Goal: Information Seeking & Learning: Find specific fact

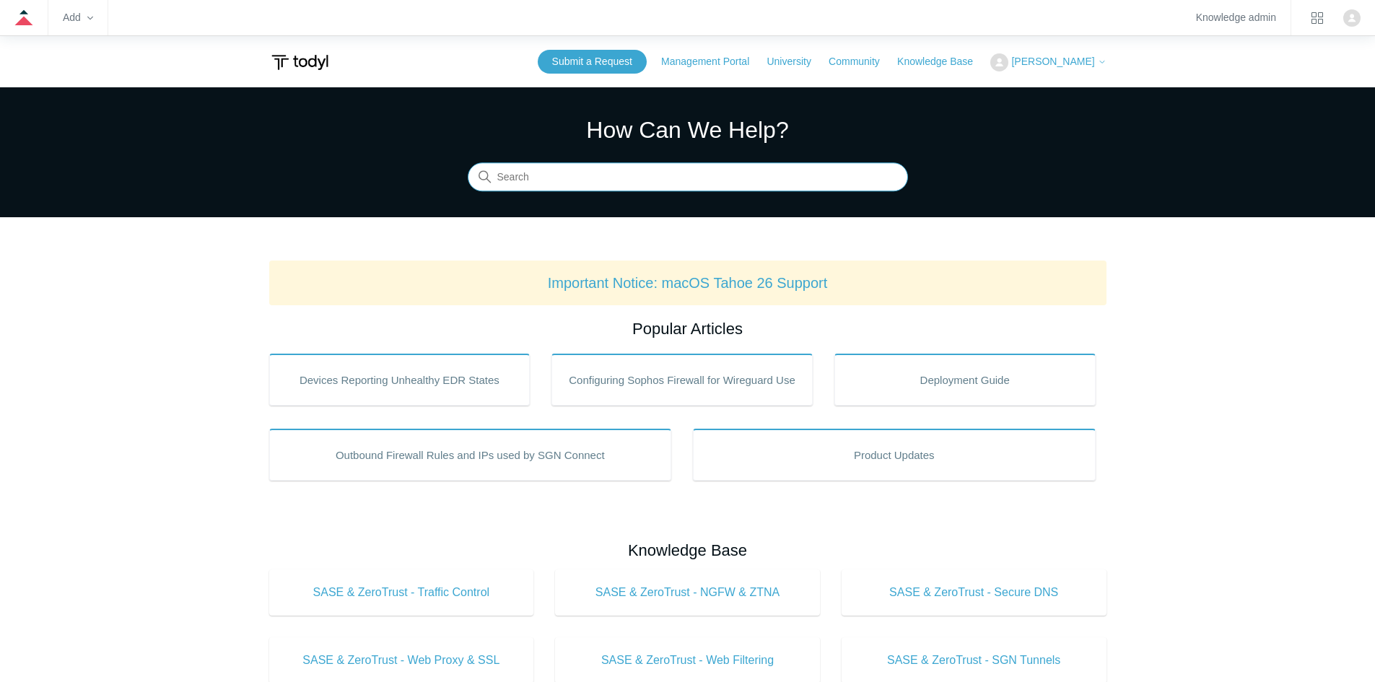
click at [701, 180] on input "Search" at bounding box center [688, 177] width 440 height 29
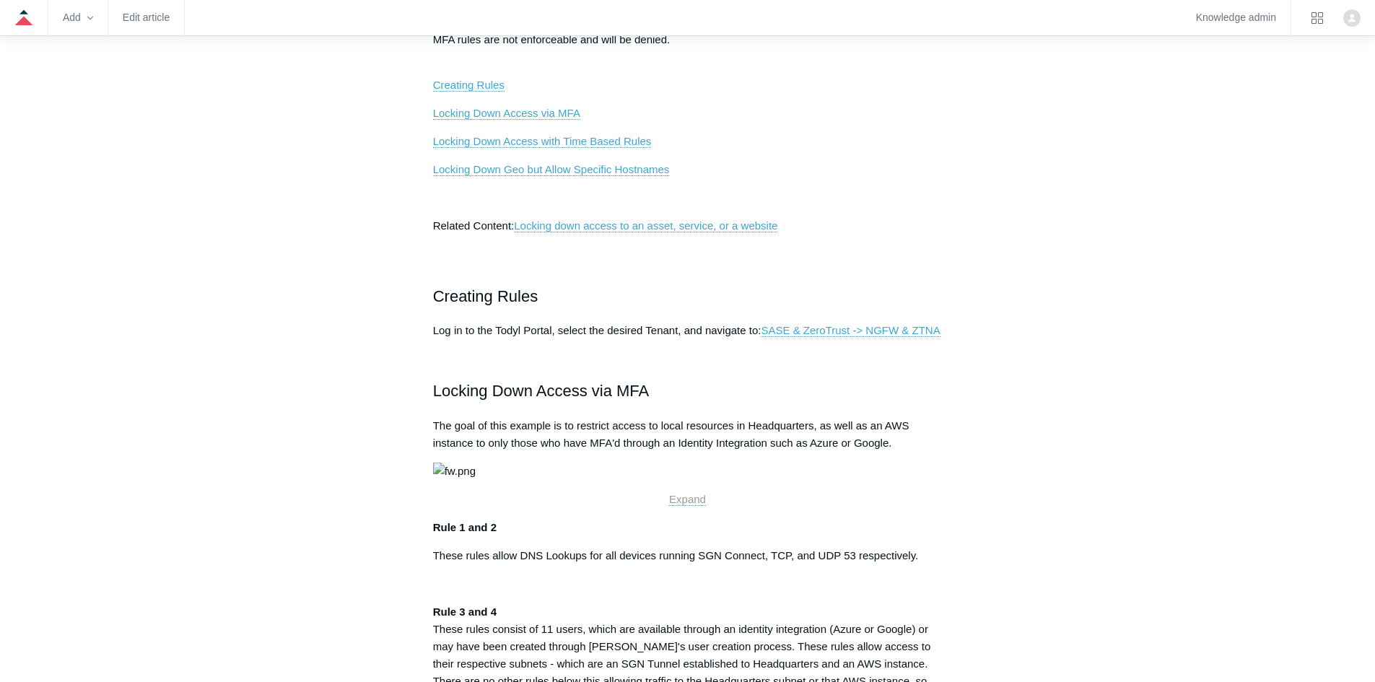
scroll to position [361, 0]
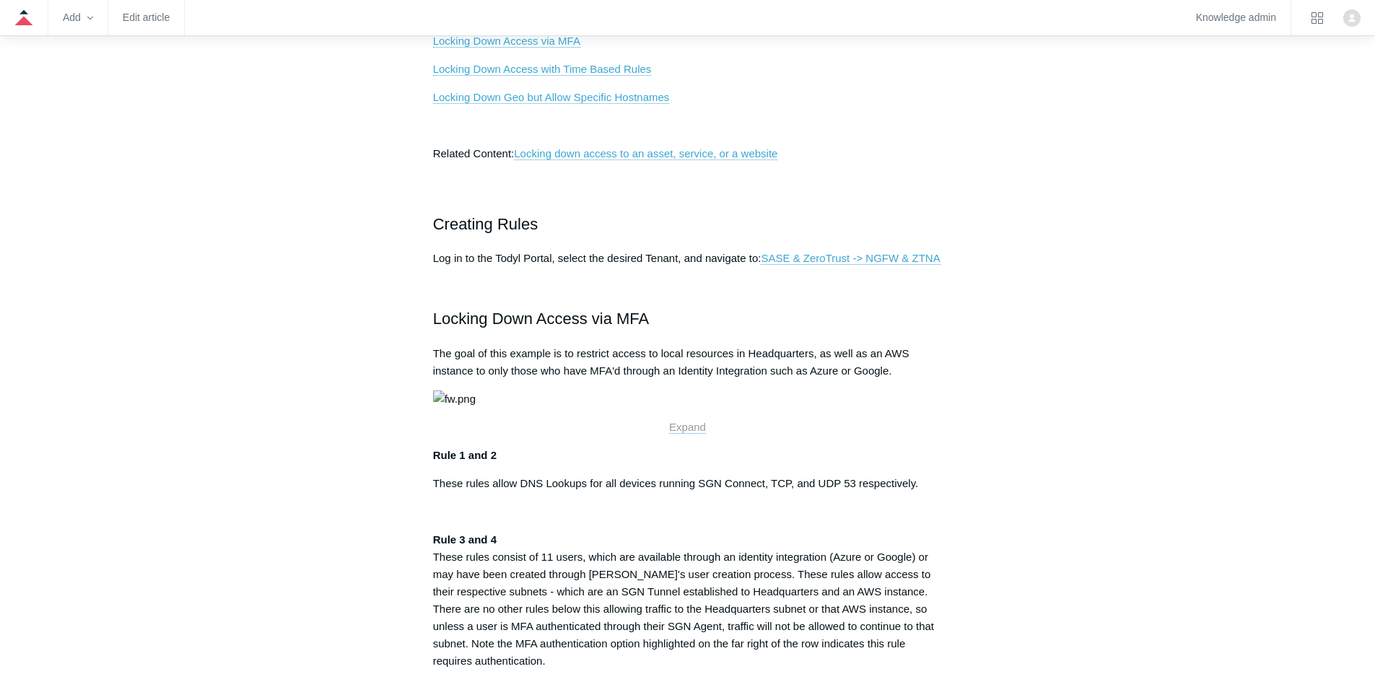
click at [476, 408] on img at bounding box center [454, 398] width 43 height 17
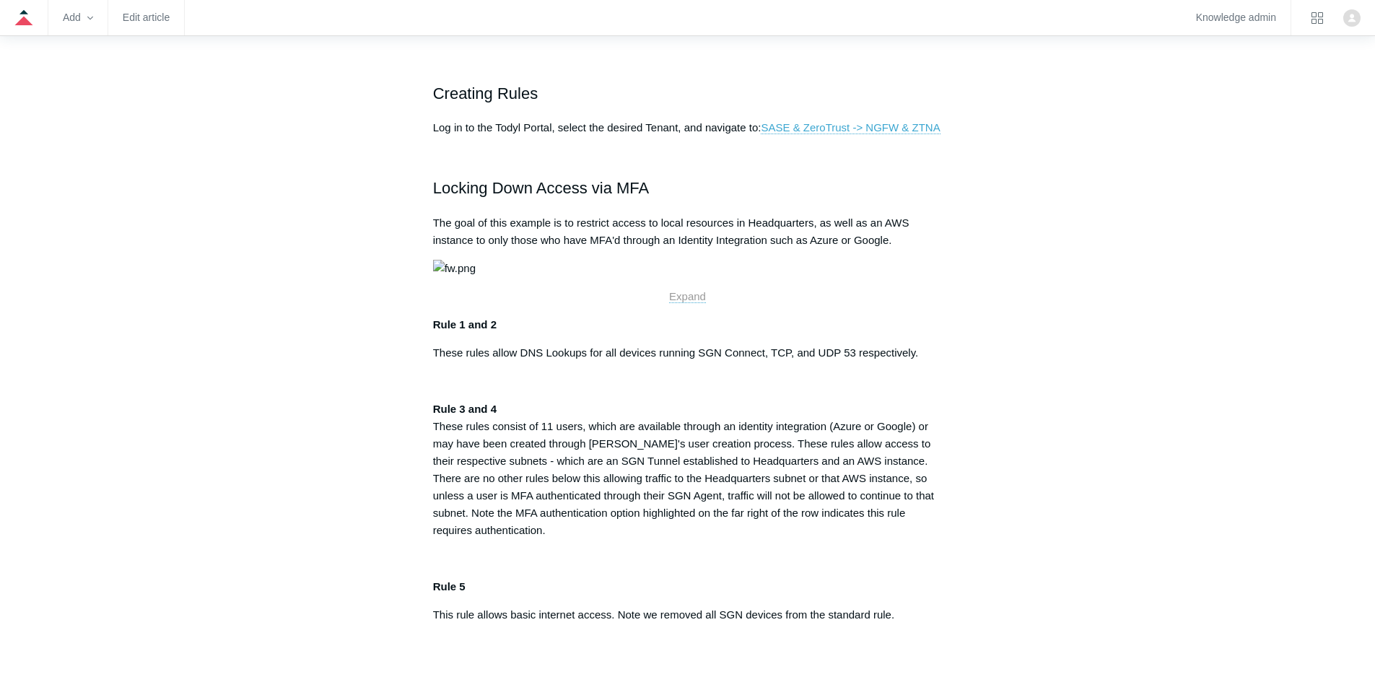
scroll to position [289, 0]
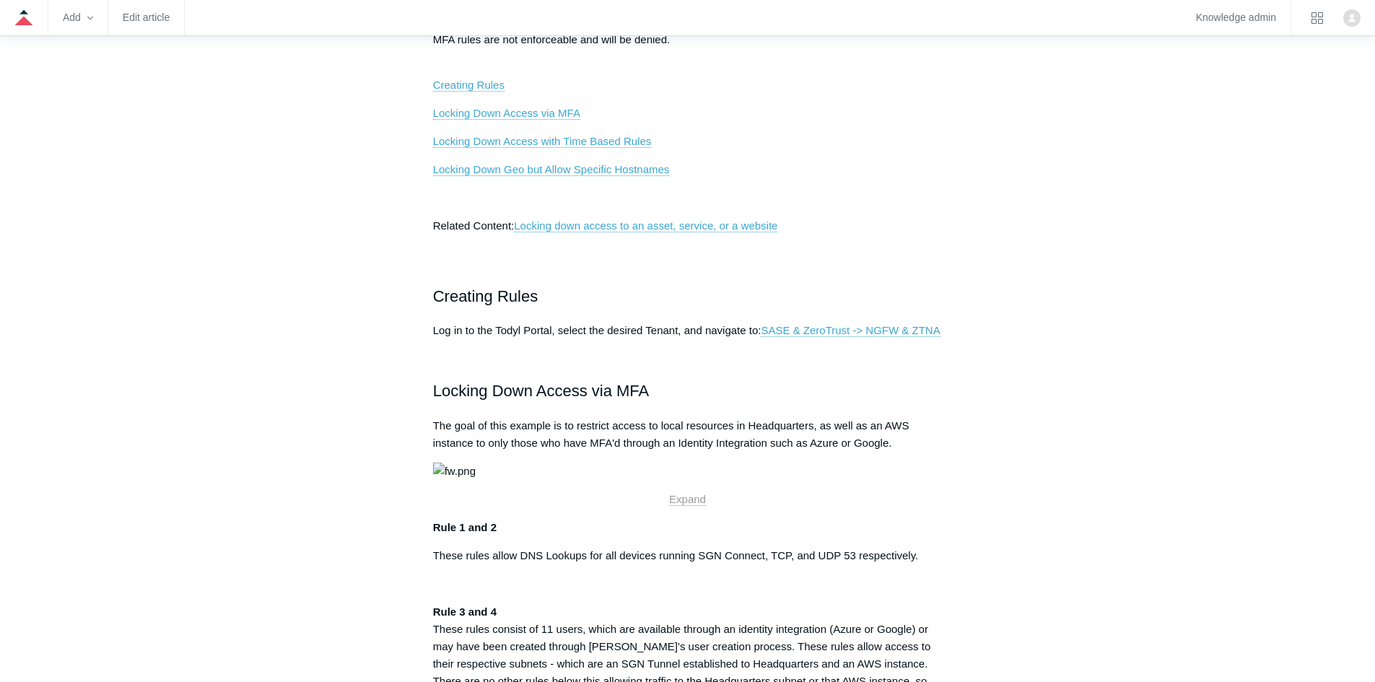
click at [476, 480] on img at bounding box center [454, 471] width 43 height 17
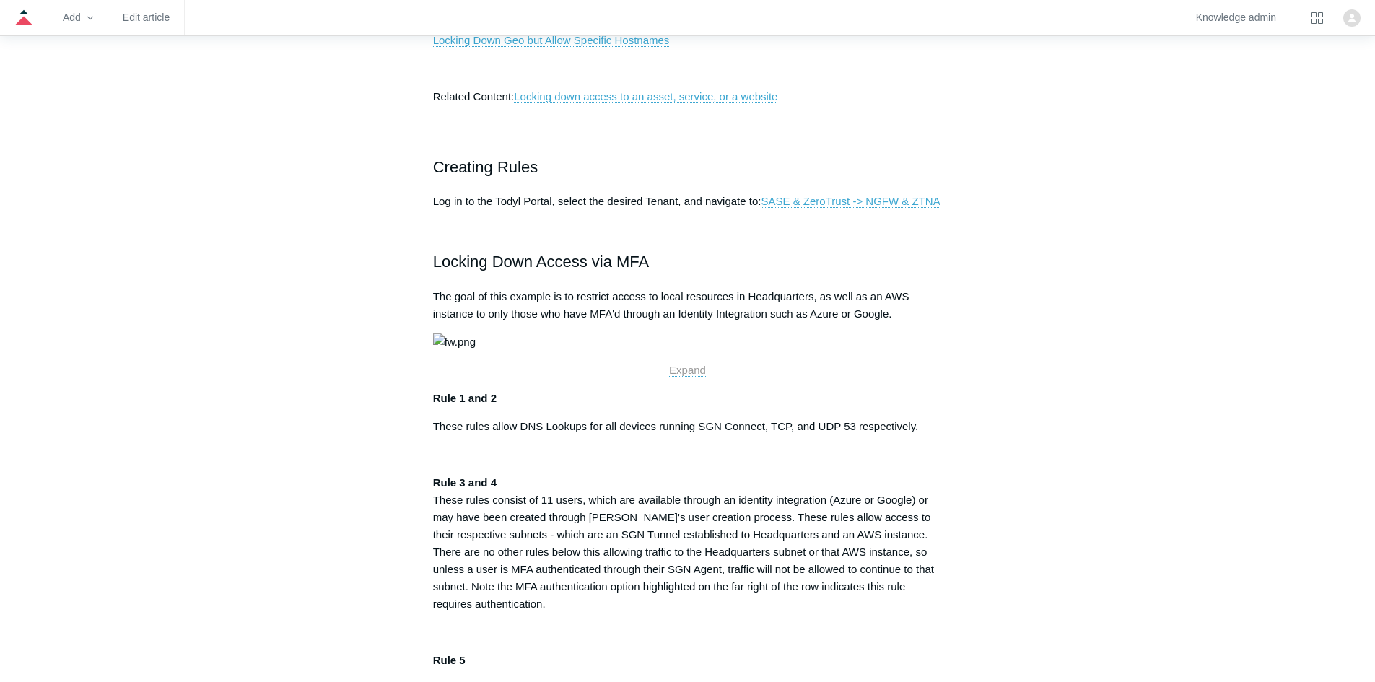
scroll to position [433, 0]
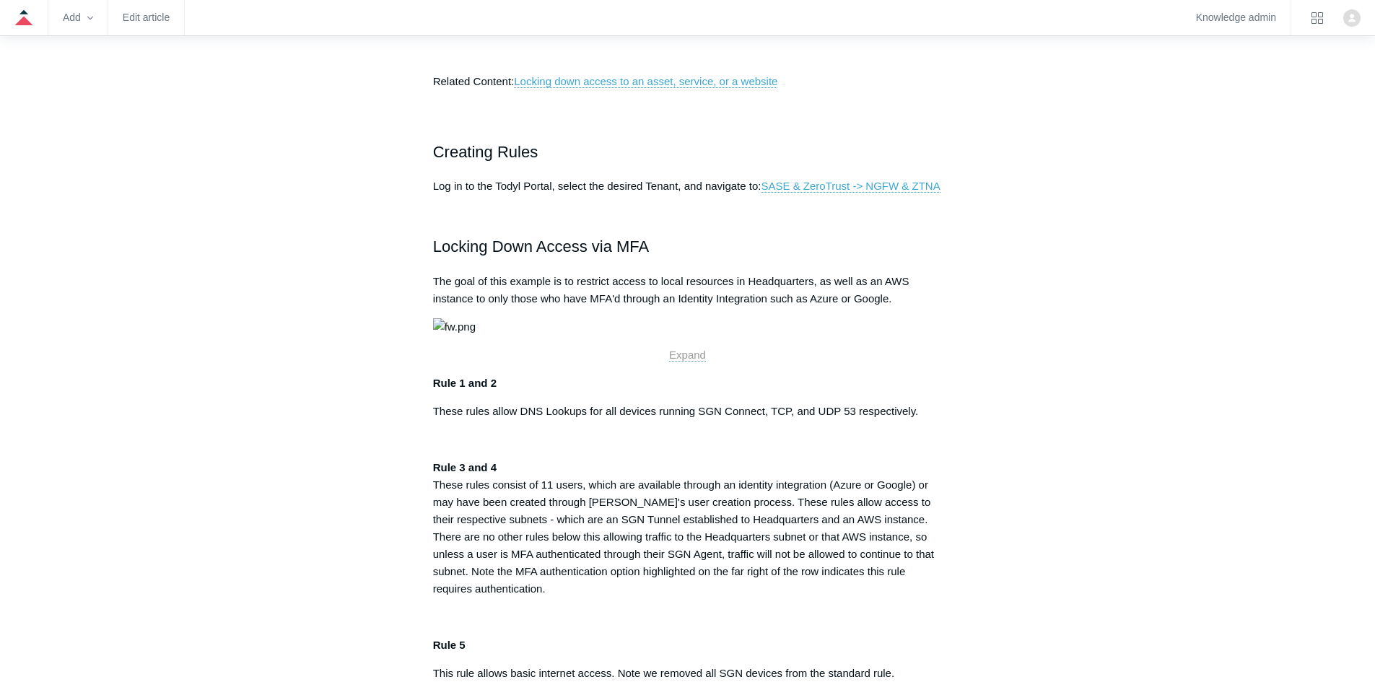
click at [476, 336] on img at bounding box center [454, 326] width 43 height 17
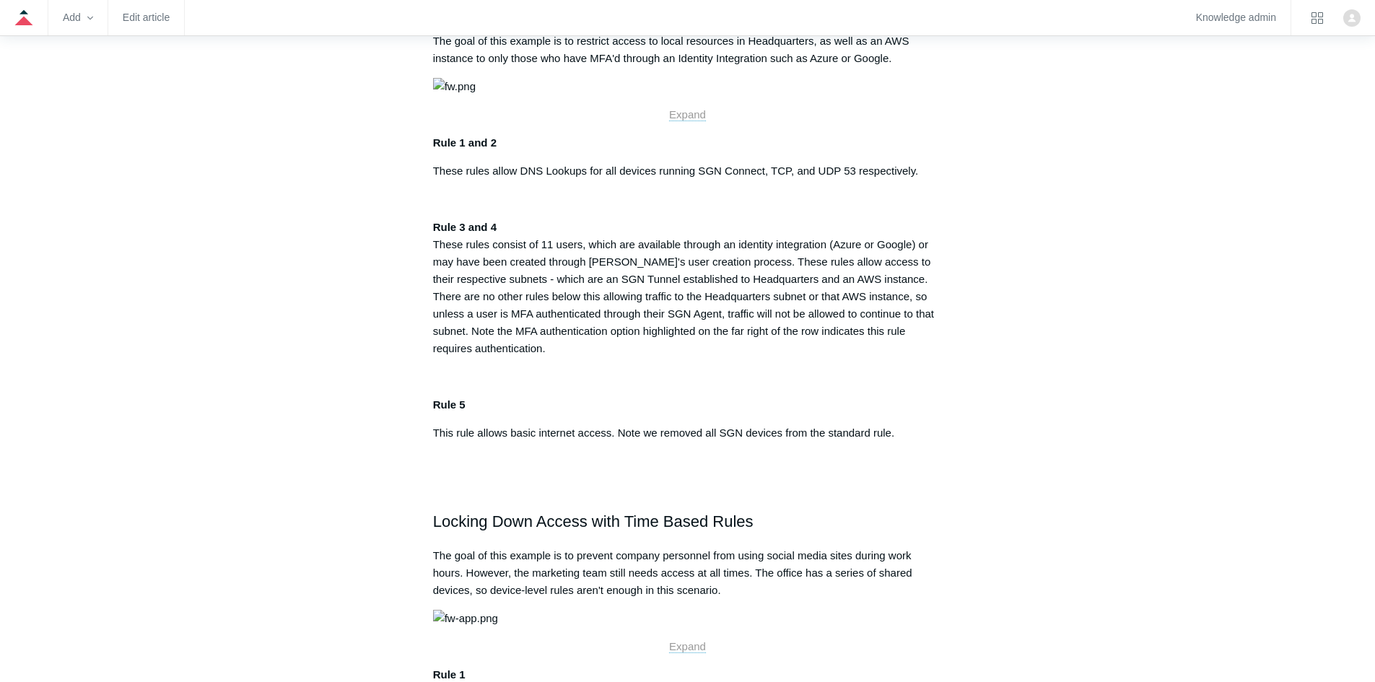
scroll to position [649, 0]
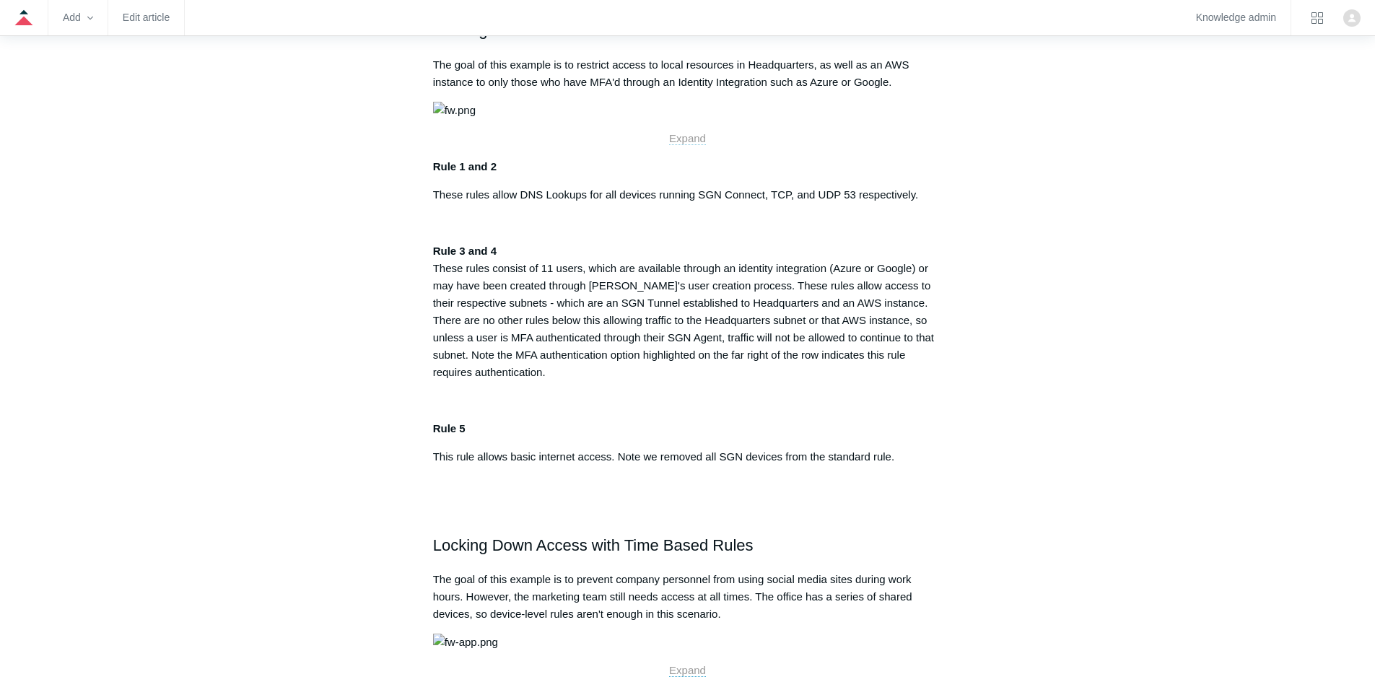
click at [692, 144] on span "Expand" at bounding box center [687, 138] width 37 height 12
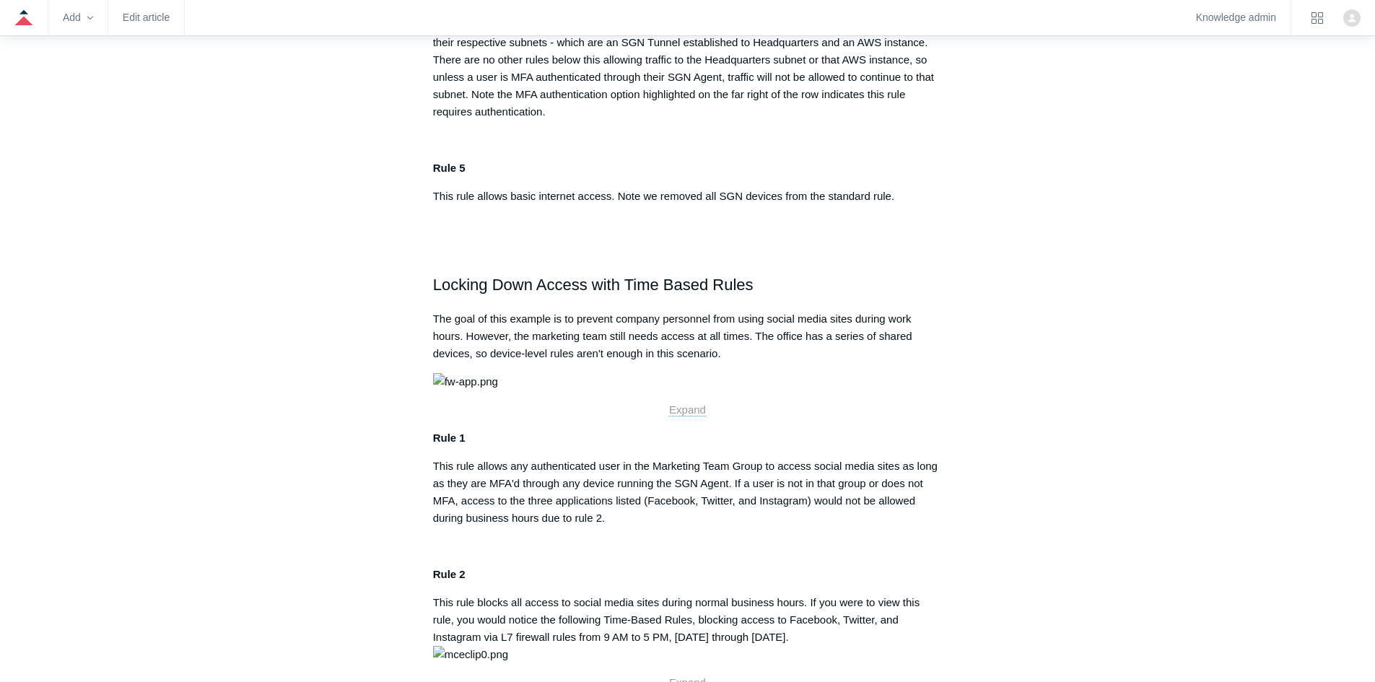
scroll to position [938, 0]
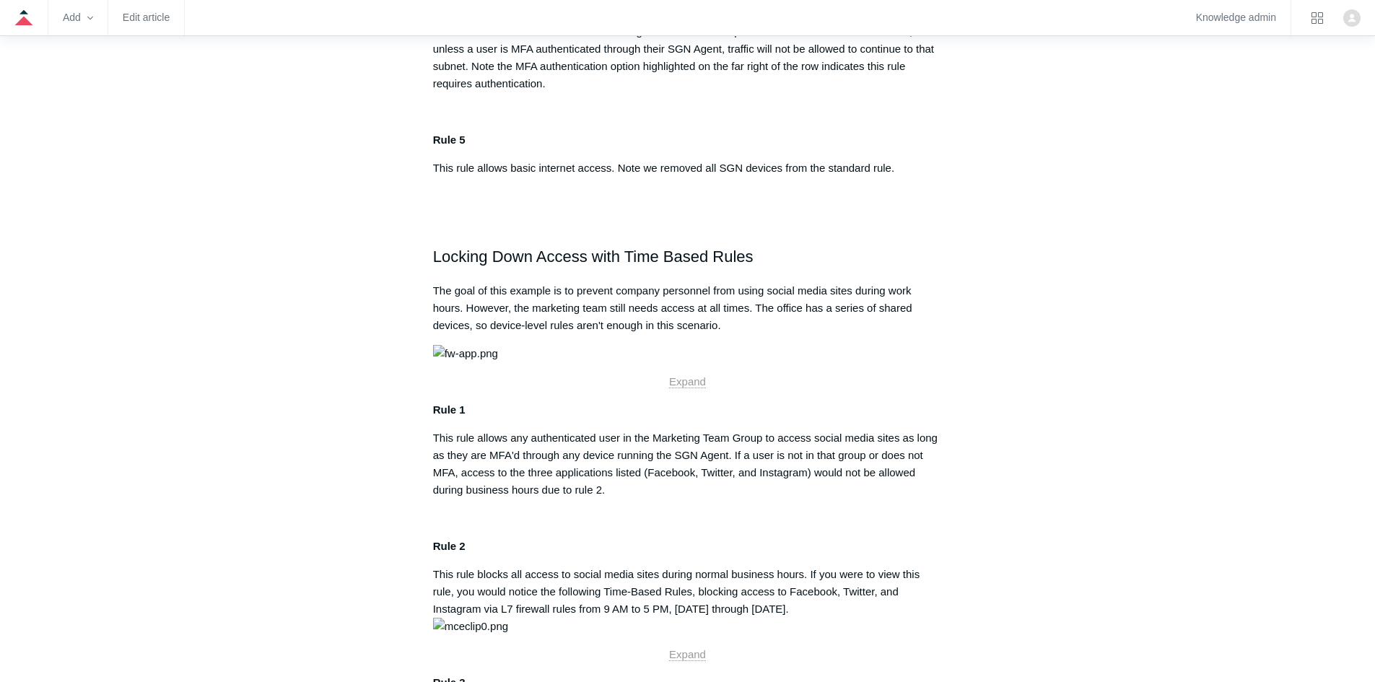
click at [973, 388] on div "Articles in this section SGN Firewall Application Rules vs Web Filtering Restri…" at bounding box center [687, 420] width 837 height 2382
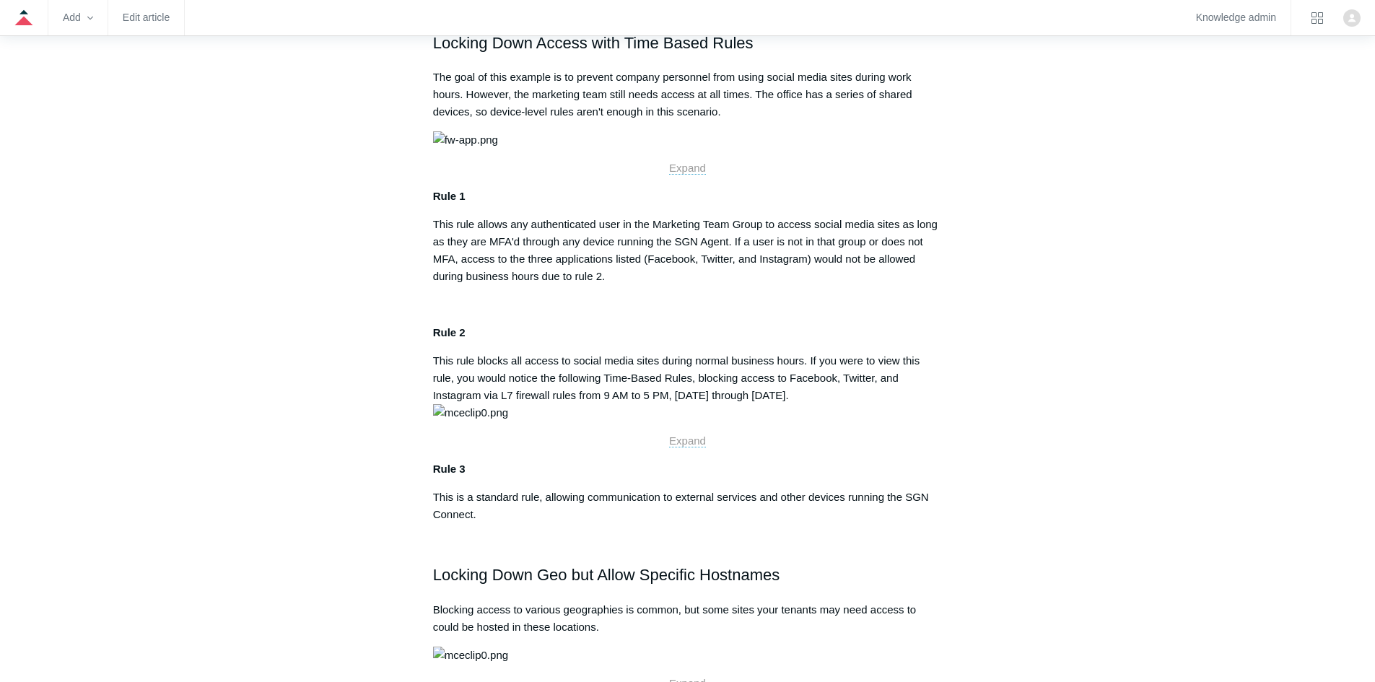
scroll to position [1227, 0]
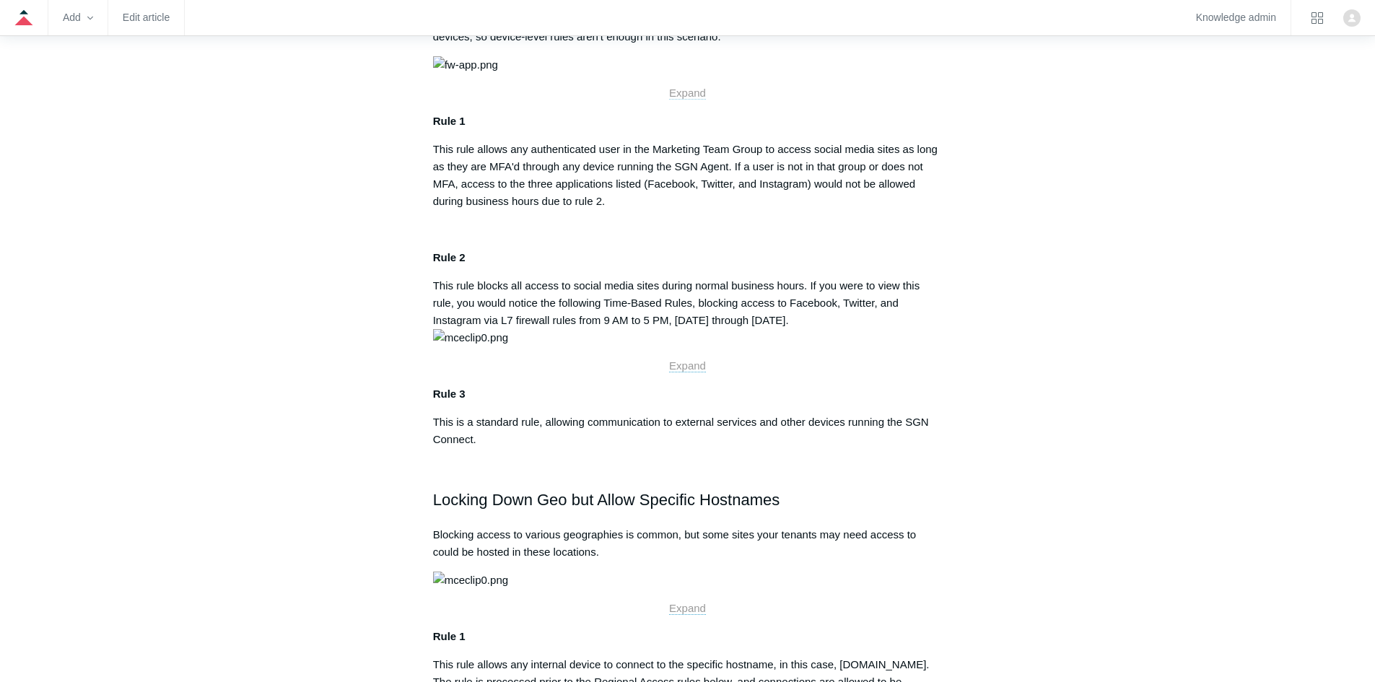
click at [687, 99] on span "Expand" at bounding box center [687, 93] width 37 height 12
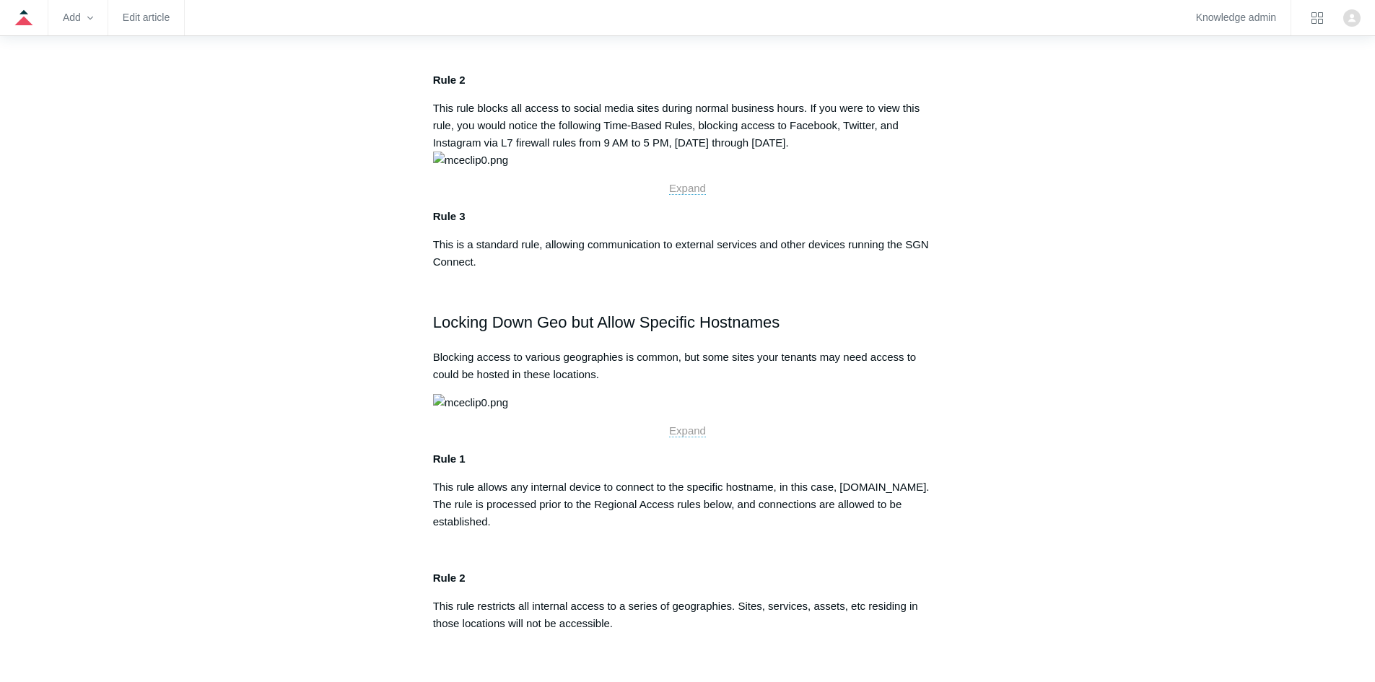
scroll to position [1443, 0]
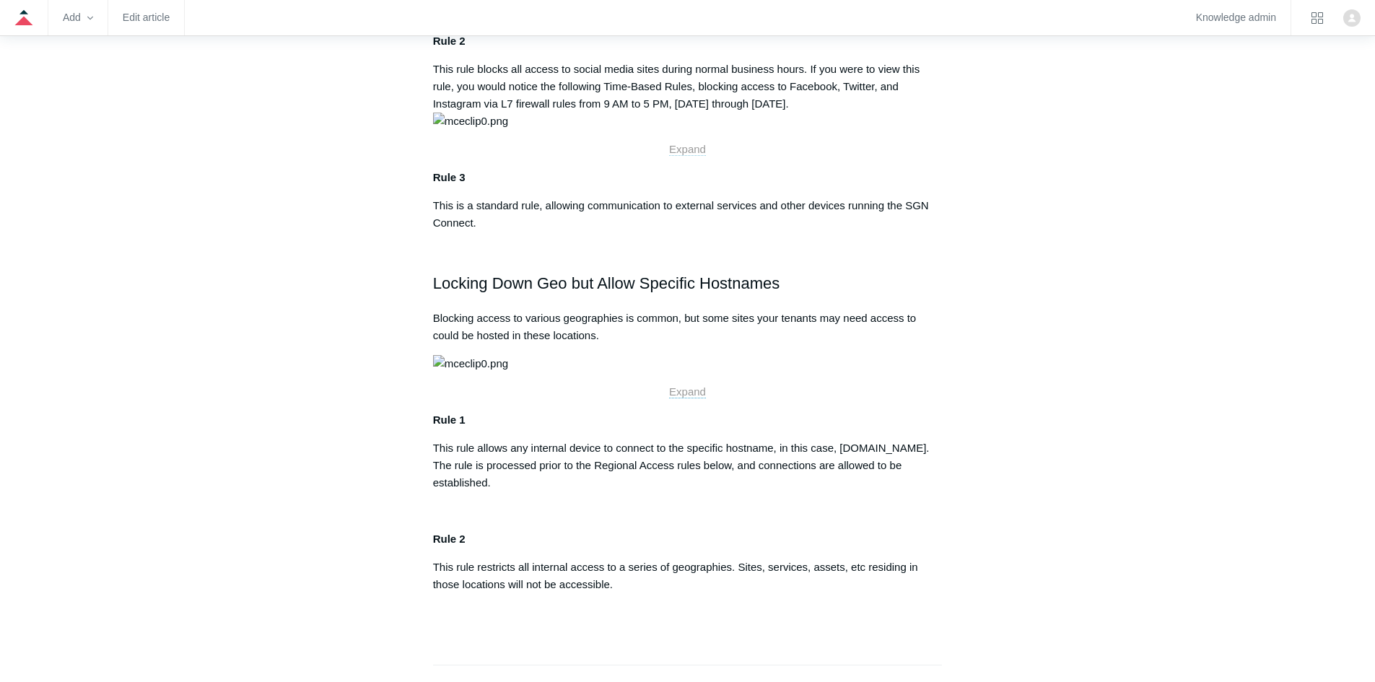
click at [691, 155] on span "Expand" at bounding box center [687, 149] width 37 height 12
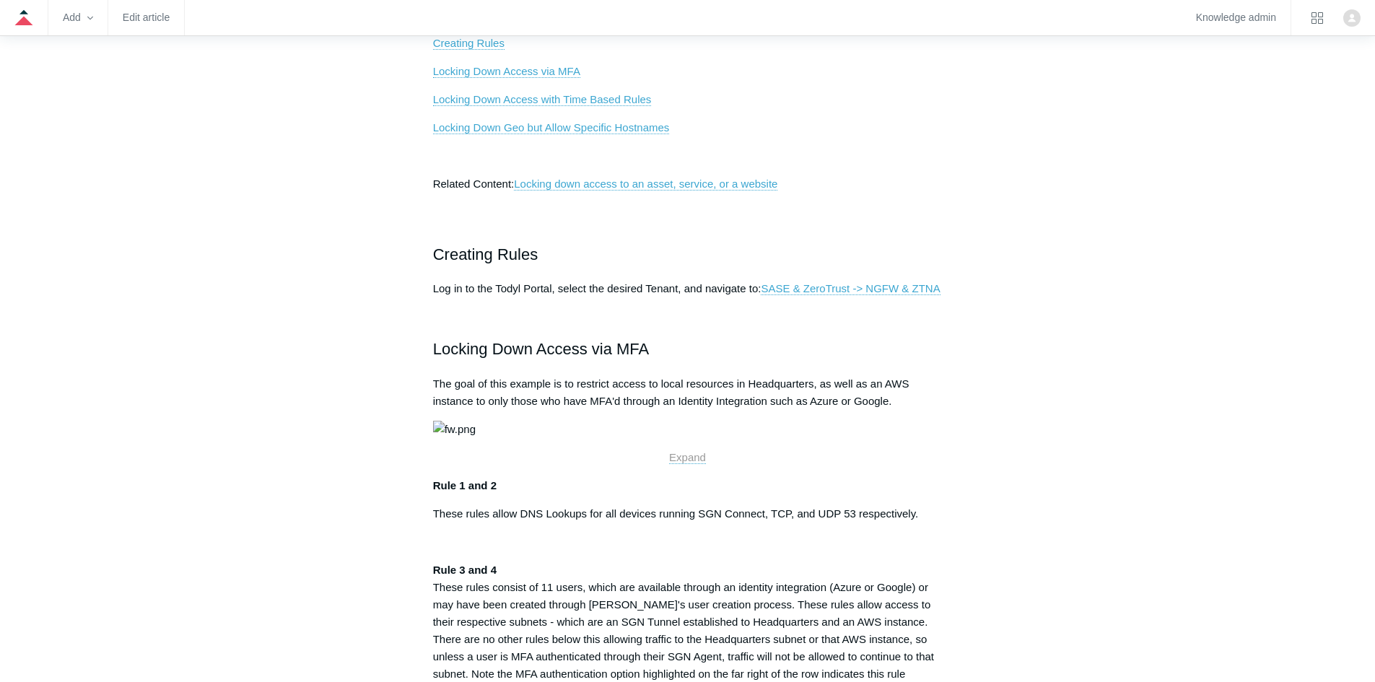
scroll to position [0, 0]
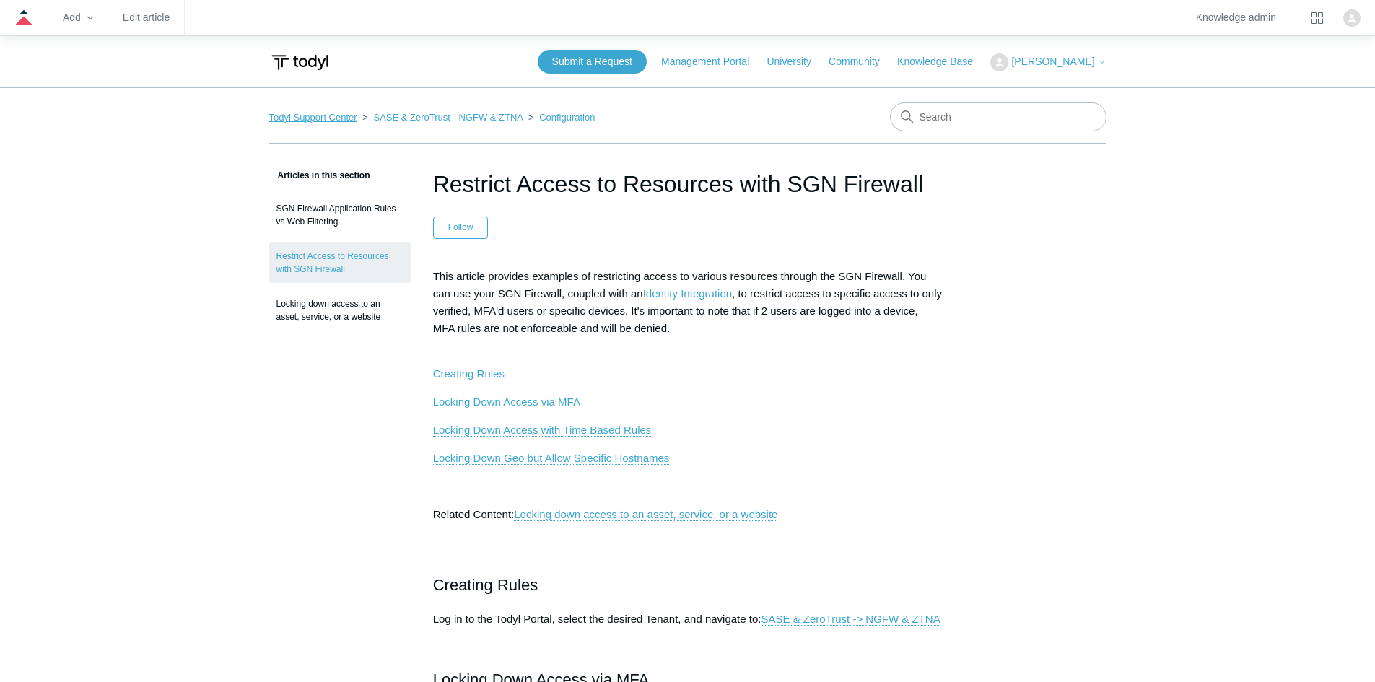
click at [323, 117] on link "Todyl Support Center" at bounding box center [313, 117] width 88 height 11
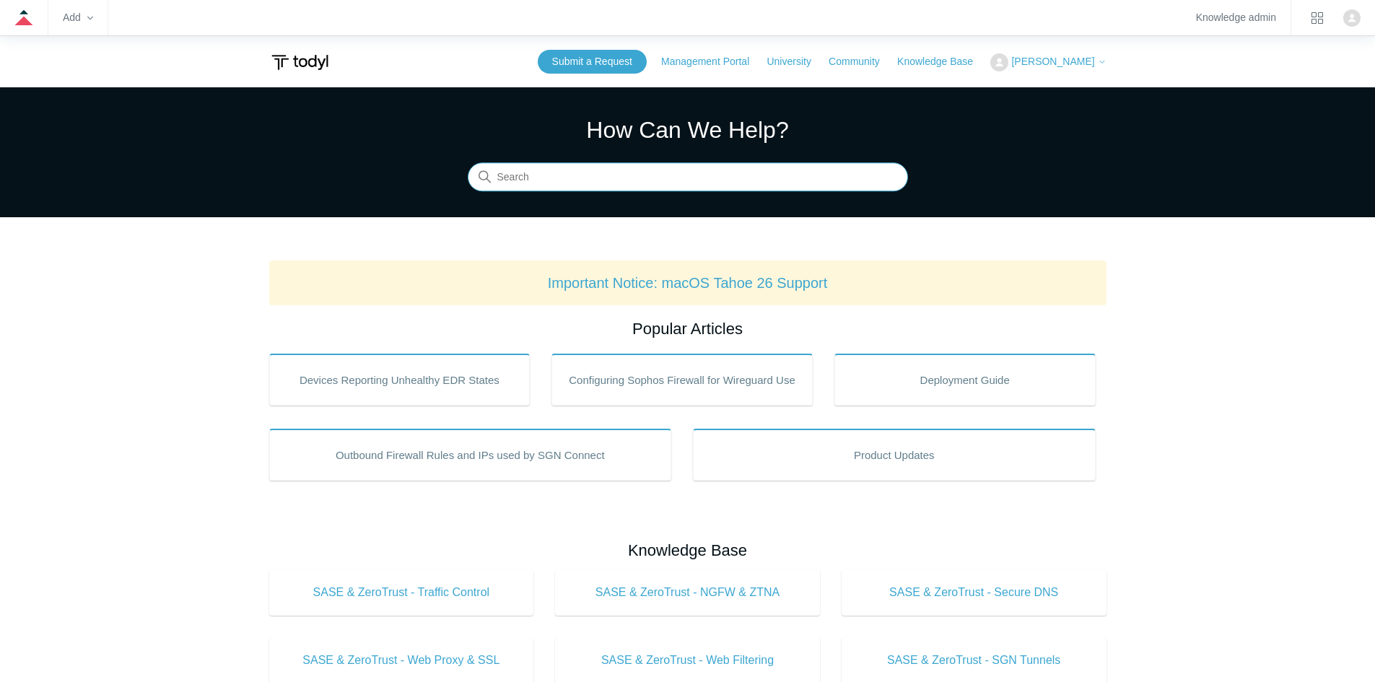
click at [688, 174] on input "Search" at bounding box center [688, 177] width 440 height 29
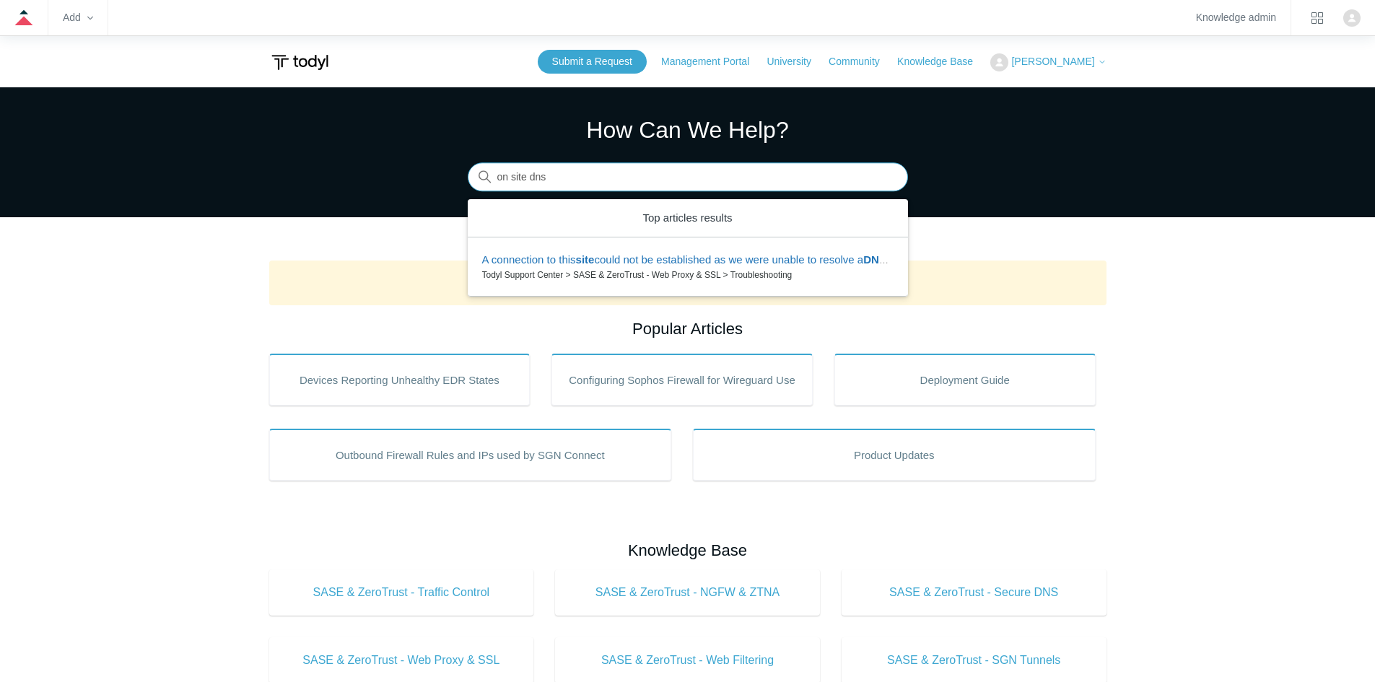
type input "on site dns"
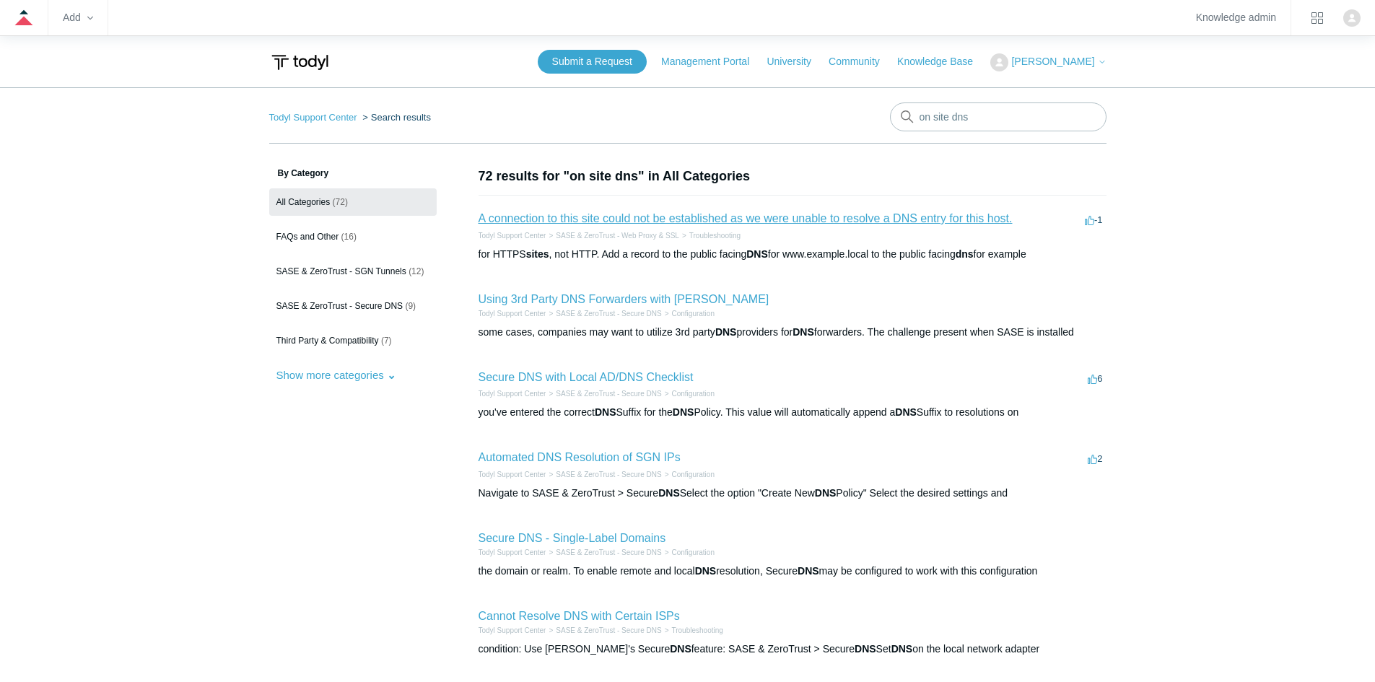
click at [823, 214] on link "A connection to this site could not be established as we were unable to resolve…" at bounding box center [745, 218] width 534 height 12
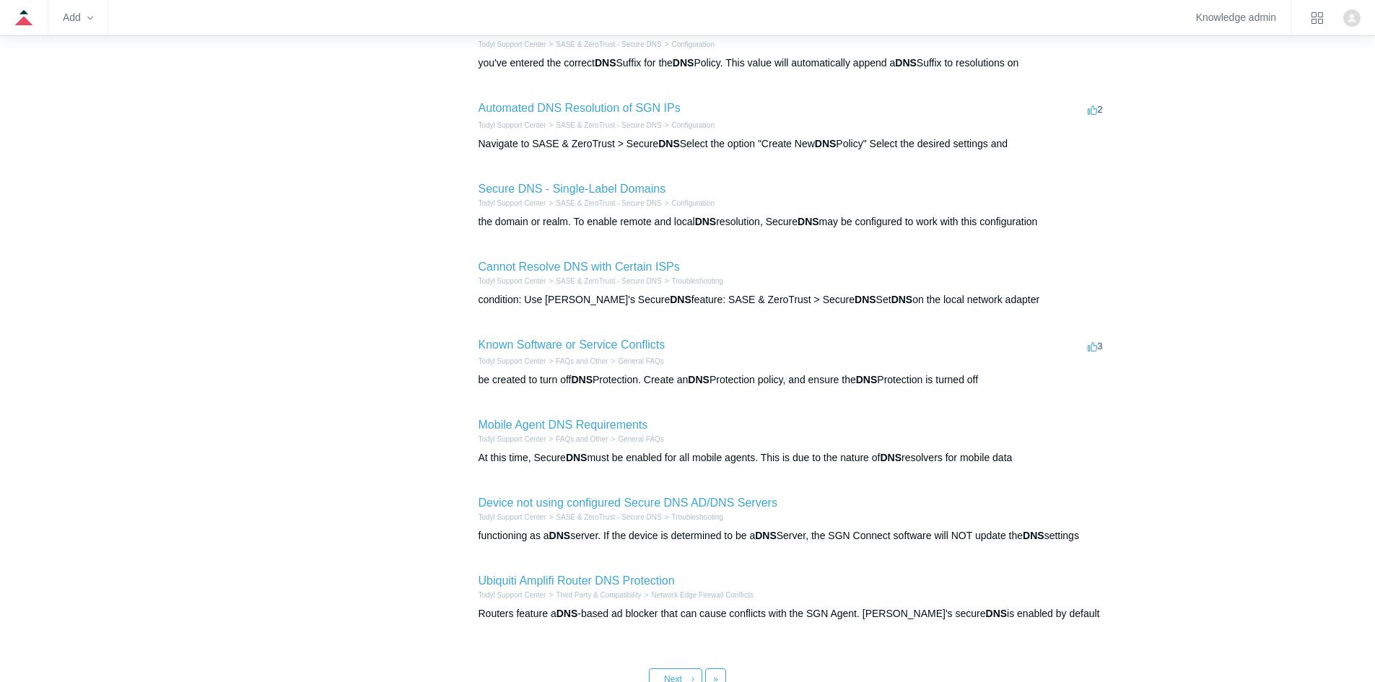
scroll to position [458, 0]
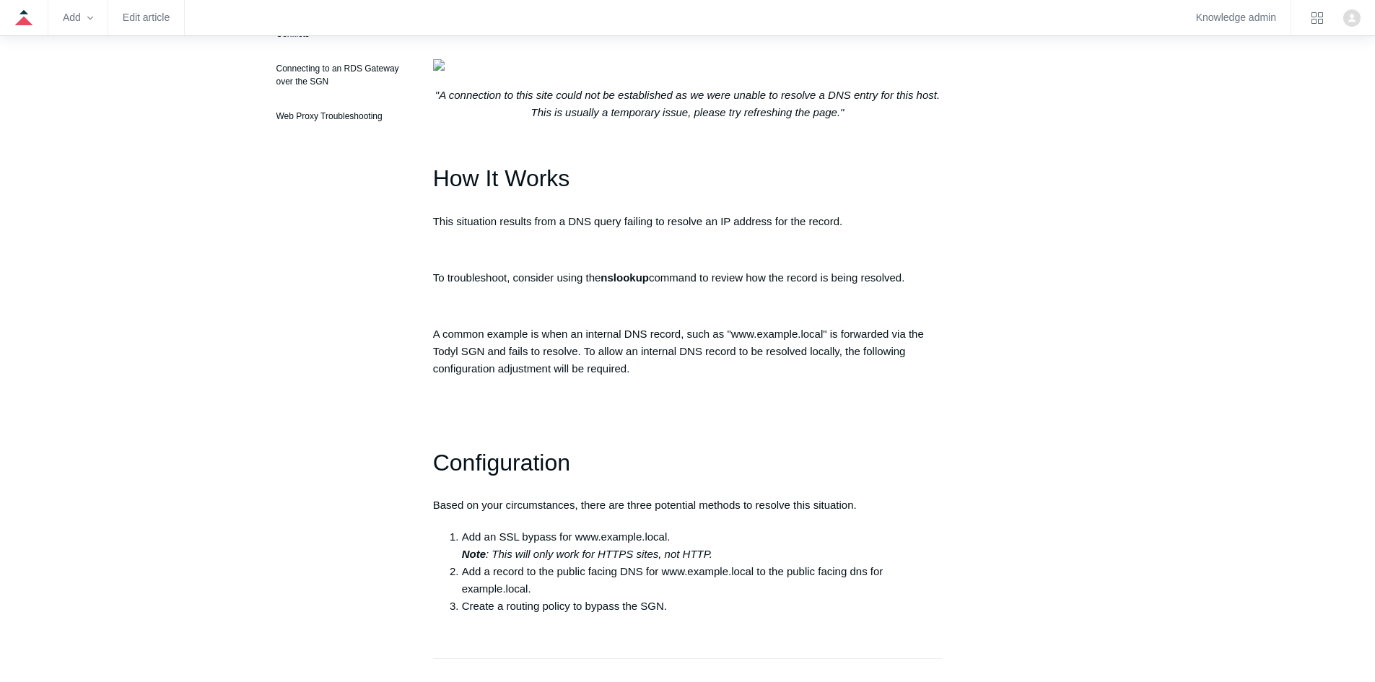
scroll to position [505, 0]
